Goal: Task Accomplishment & Management: Manage account settings

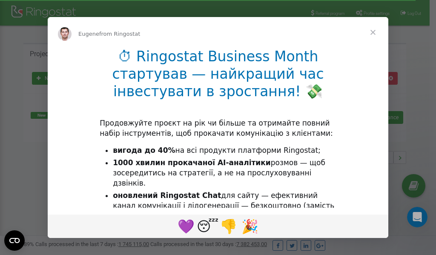
click at [177, 179] on ul "вигода до 40% на всі продукти платформи Ringostat; 1000 хвилин прокачаної AI-ан…" at bounding box center [218, 183] width 236 height 76
click at [366, 13] on div "Intercom messenger" at bounding box center [218, 127] width 436 height 255
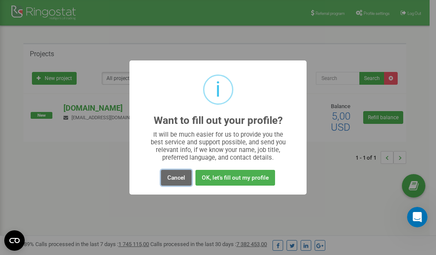
click at [177, 176] on button "Cancel" at bounding box center [176, 178] width 31 height 16
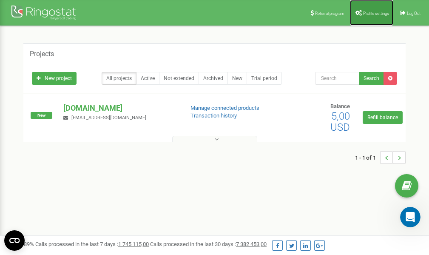
click at [371, 17] on link "Profile settings" at bounding box center [371, 13] width 43 height 26
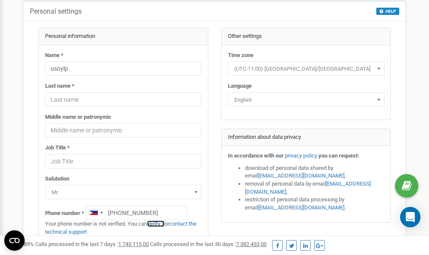
click at [162, 223] on link "verify it" at bounding box center [155, 223] width 17 height 6
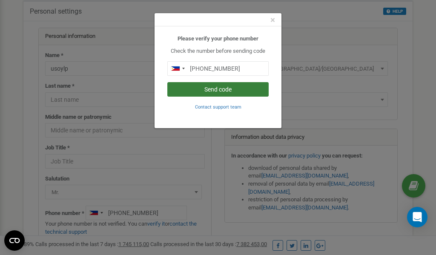
click at [225, 92] on button "Send code" at bounding box center [217, 89] width 101 height 14
